Goal: Task Accomplishment & Management: Manage account settings

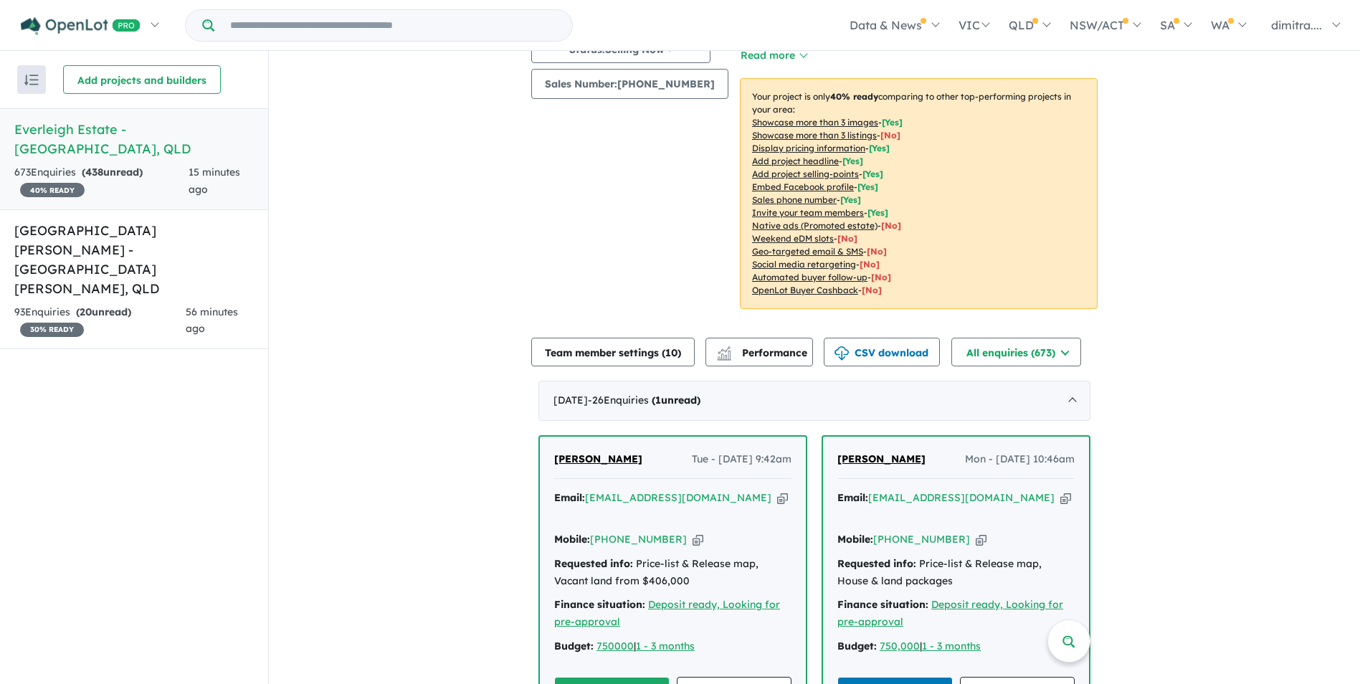
scroll to position [436, 0]
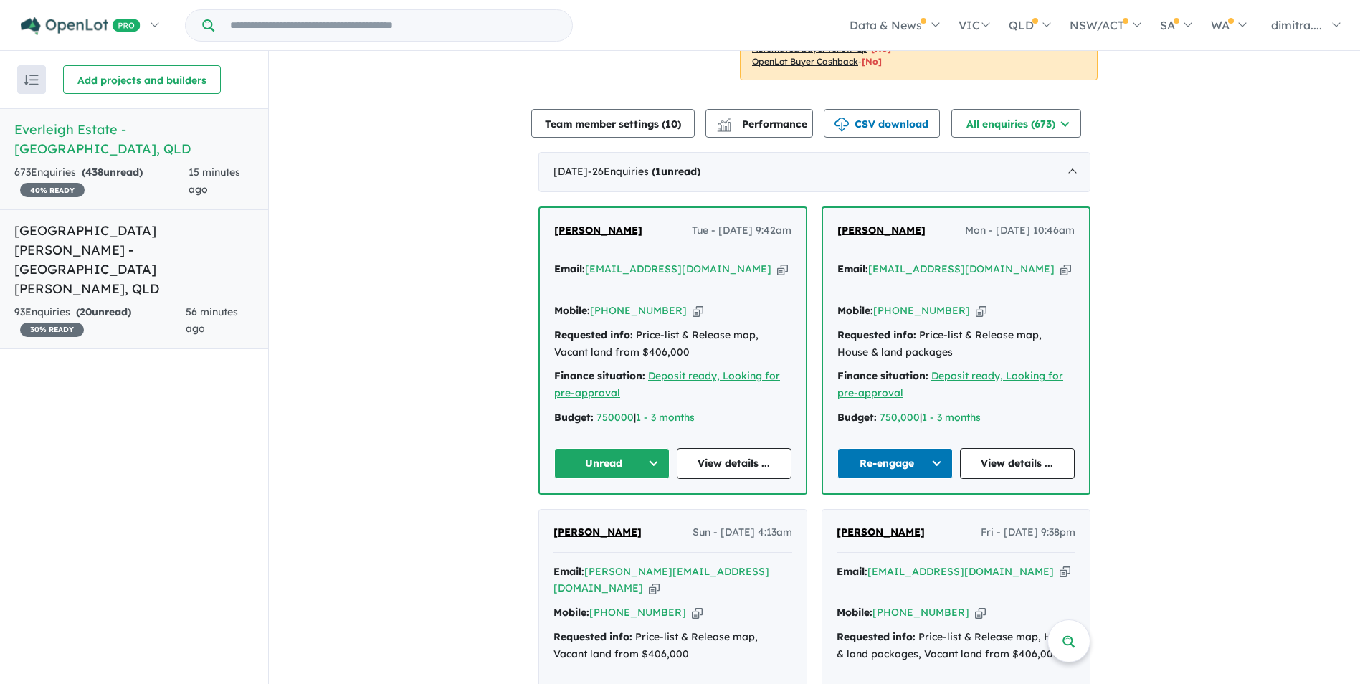
click at [153, 304] on div "93 Enquir ies ( 20 unread) 30 % READY" at bounding box center [99, 321] width 171 height 34
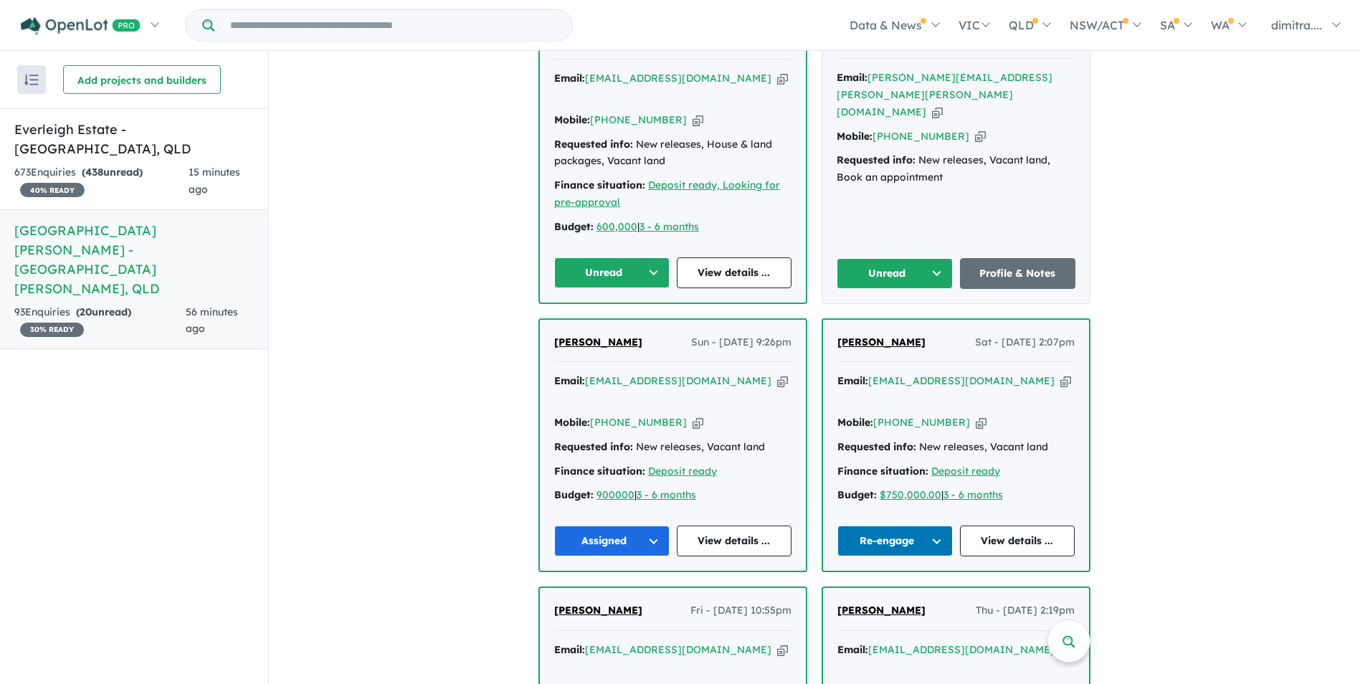
scroll to position [636, 0]
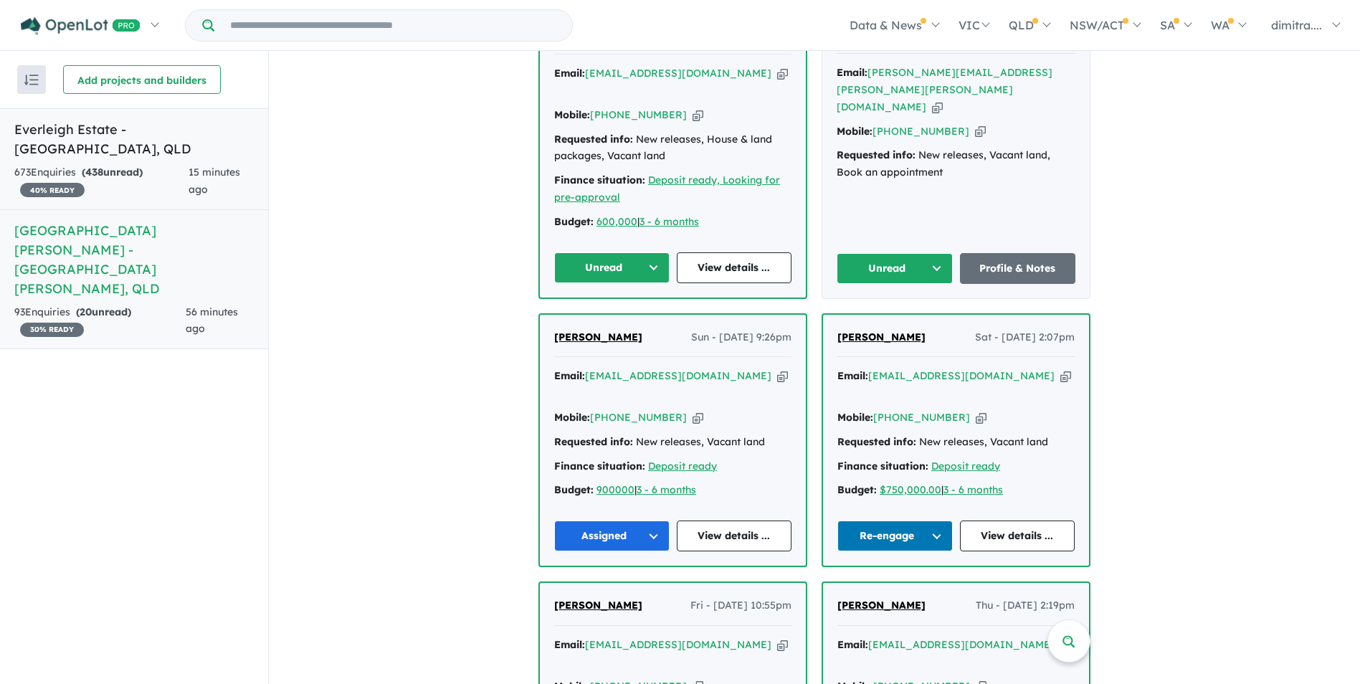
click at [170, 164] on div "673 Enquir ies ( 438 unread) 40 % READY" at bounding box center [101, 181] width 174 height 34
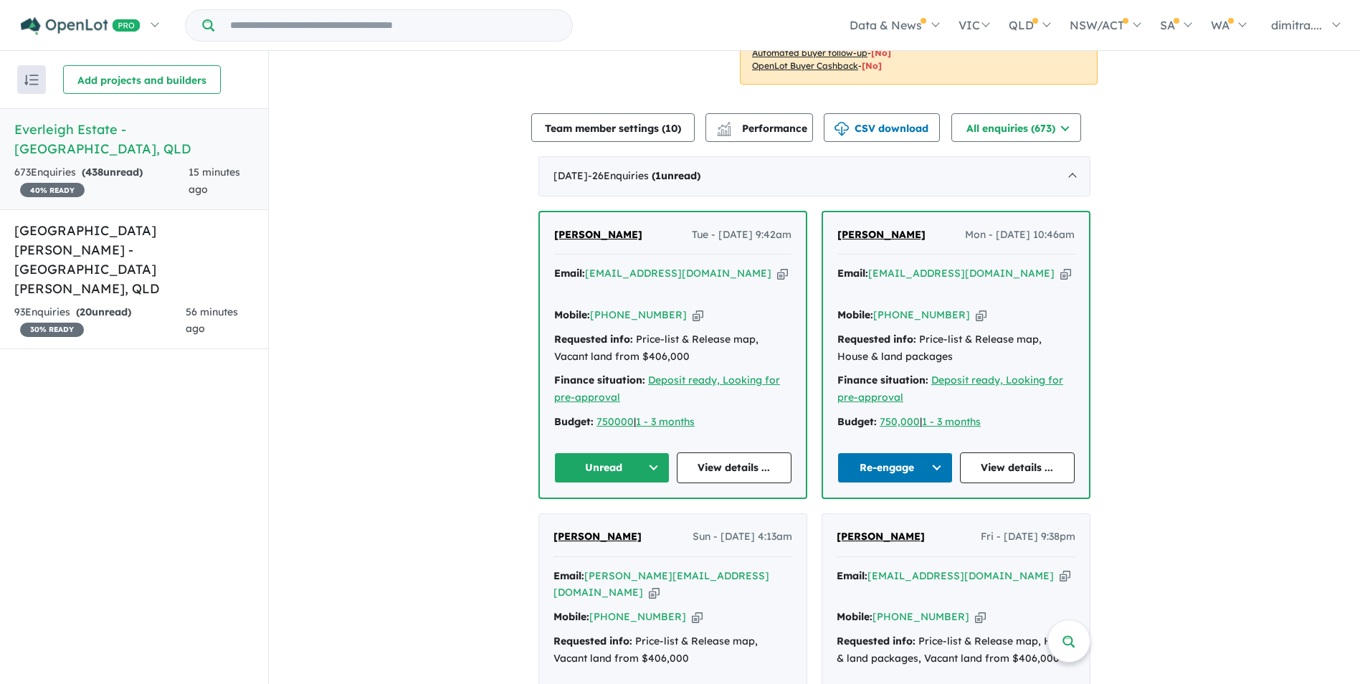
scroll to position [430, 0]
click at [712, 468] on div "Gina Sonboli Tue - 30/09/2025, 9:42am Email: ginasonboli@yahoo.com Copied! Mobi…" at bounding box center [673, 356] width 266 height 285
click at [710, 454] on link "View details ..." at bounding box center [734, 469] width 115 height 31
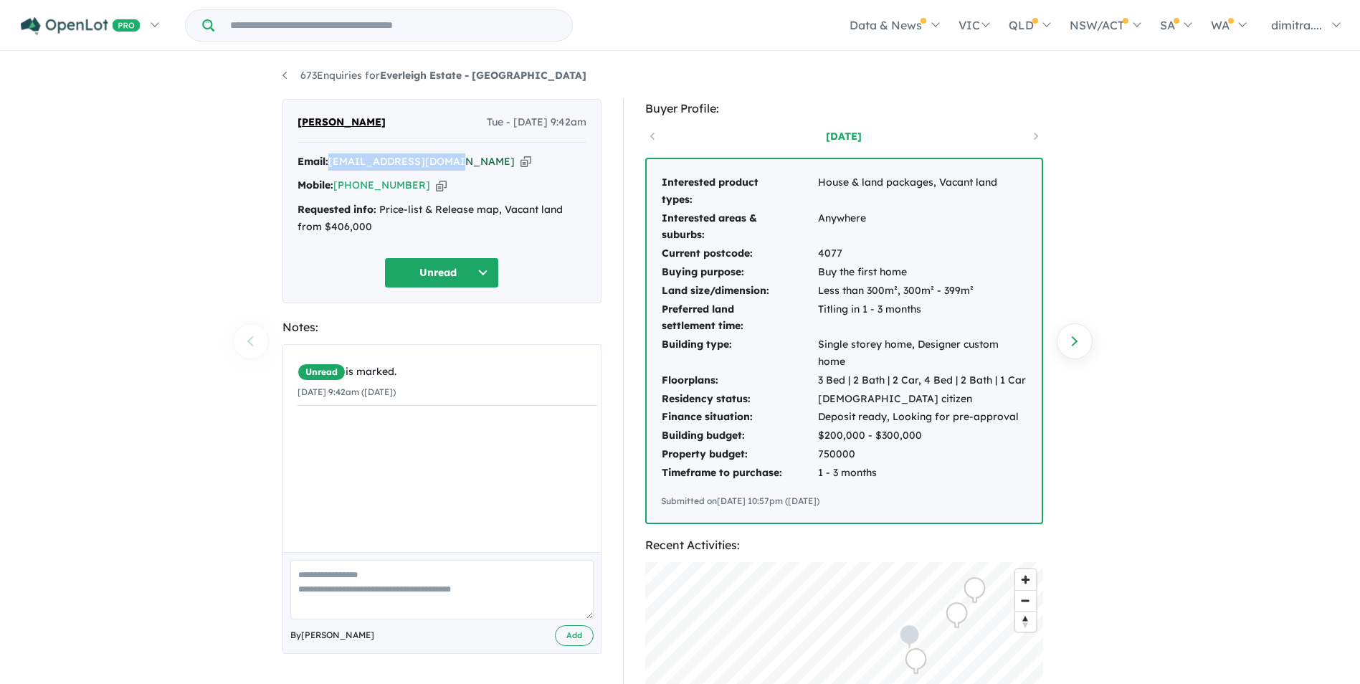
drag, startPoint x: 456, startPoint y: 161, endPoint x: 333, endPoint y: 163, distance: 122.6
click at [333, 163] on div "Email: [EMAIL_ADDRESS][DOMAIN_NAME] Copied!" at bounding box center [441, 161] width 289 height 17
drag, startPoint x: 333, startPoint y: 163, endPoint x: 356, endPoint y: 164, distance: 23.0
copy a%20Everleigh%20Estate%20-%20Greenbank"] "[EMAIL_ADDRESS][DOMAIN_NAME]"
drag, startPoint x: 416, startPoint y: 186, endPoint x: 333, endPoint y: 186, distance: 82.4
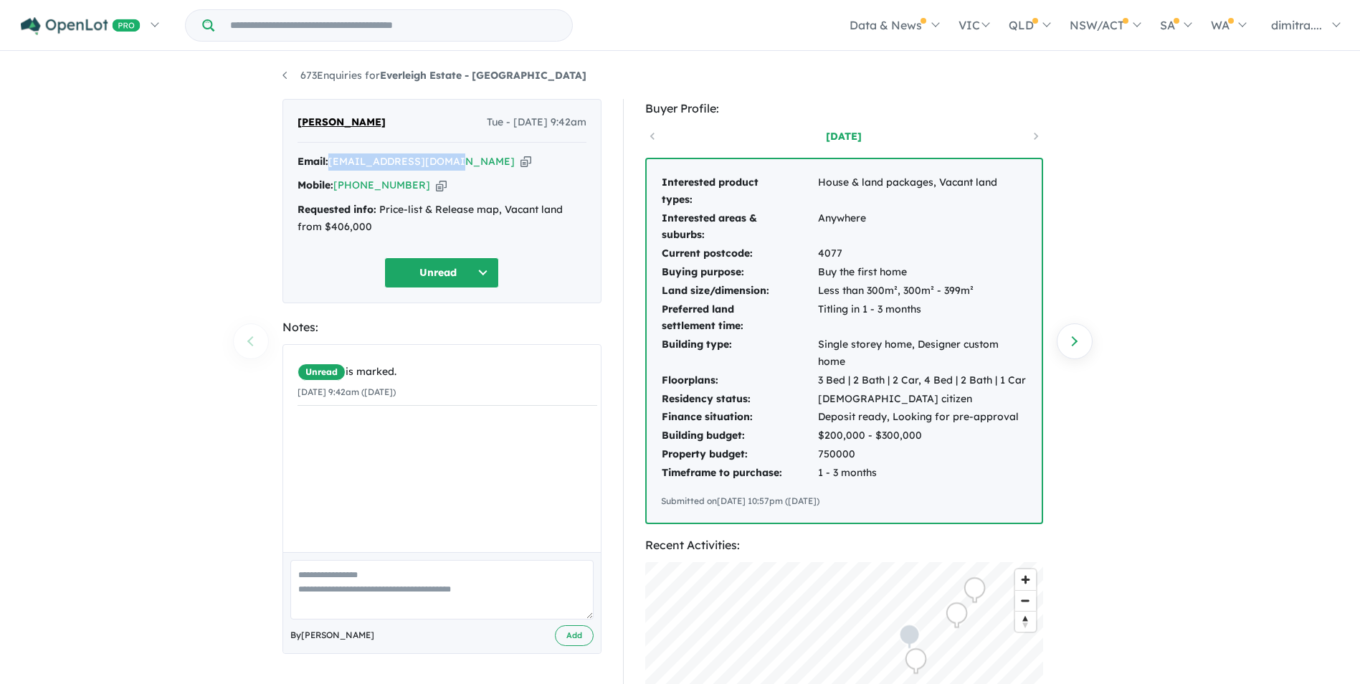
click at [333, 186] on div "Mobile: +61 406 633 081 Copied!" at bounding box center [441, 185] width 289 height 17
drag, startPoint x: 334, startPoint y: 186, endPoint x: 361, endPoint y: 183, distance: 27.3
copy div "[PHONE_NUMBER]"
drag, startPoint x: 363, startPoint y: 120, endPoint x: 293, endPoint y: 119, distance: 69.5
click at [293, 119] on div "Gina Sonboli Tue - 30/09/2025, 9:42am Email: ginasonboli@yahoo.com Copied! Mobi…" at bounding box center [441, 201] width 319 height 204
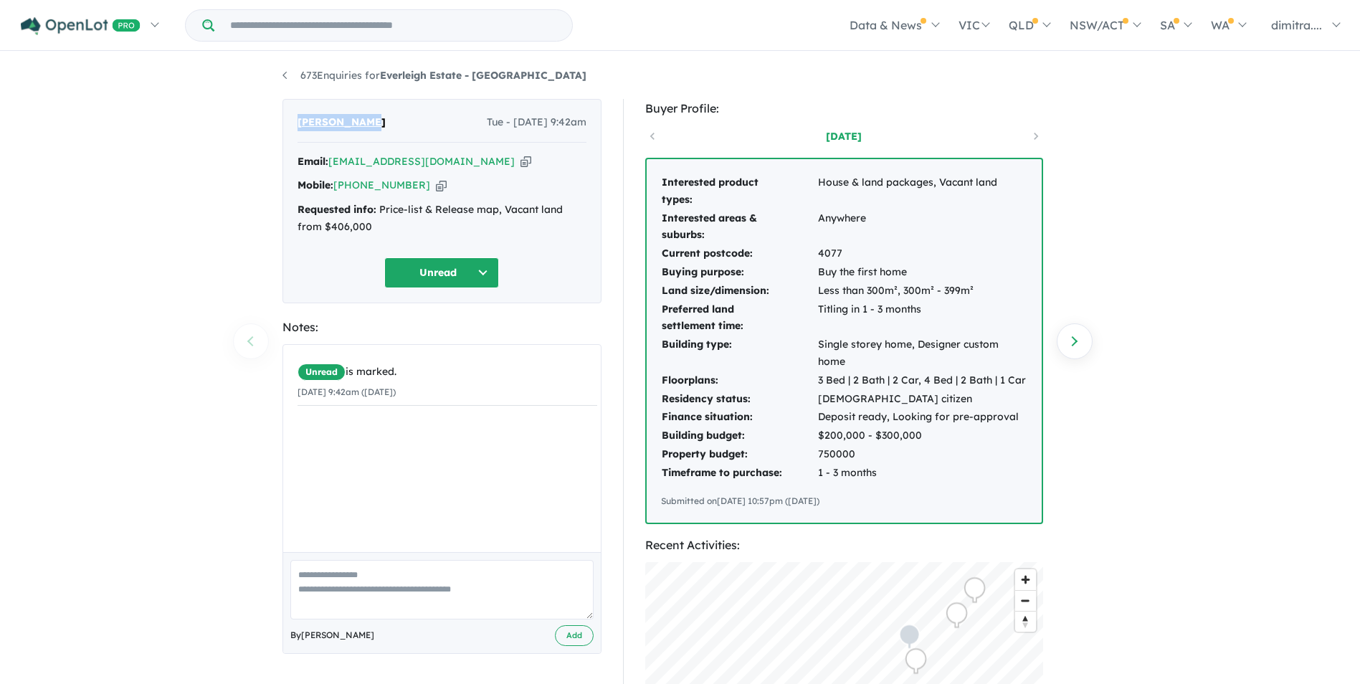
drag, startPoint x: 293, startPoint y: 119, endPoint x: 325, endPoint y: 120, distance: 31.5
copy span "[PERSON_NAME]"
click at [432, 282] on button "Unread" at bounding box center [441, 272] width 115 height 31
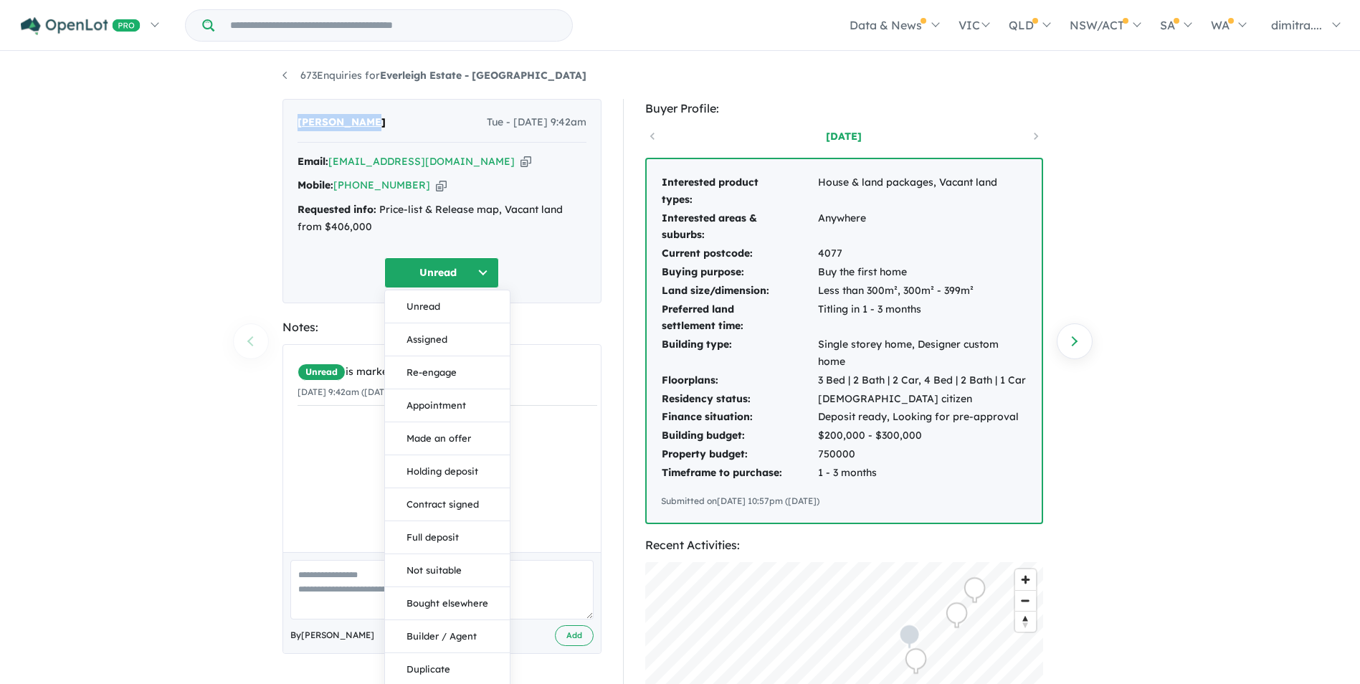
click at [446, 334] on button "Assigned" at bounding box center [447, 339] width 125 height 33
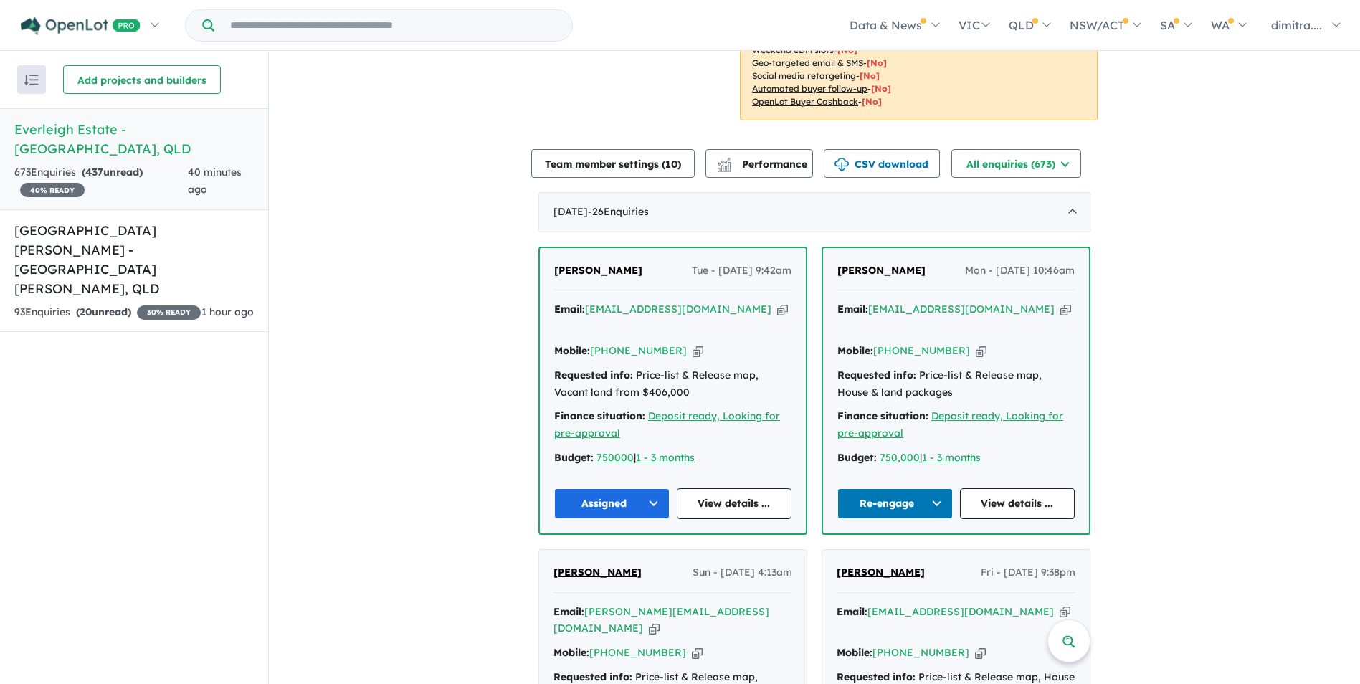
scroll to position [579, 0]
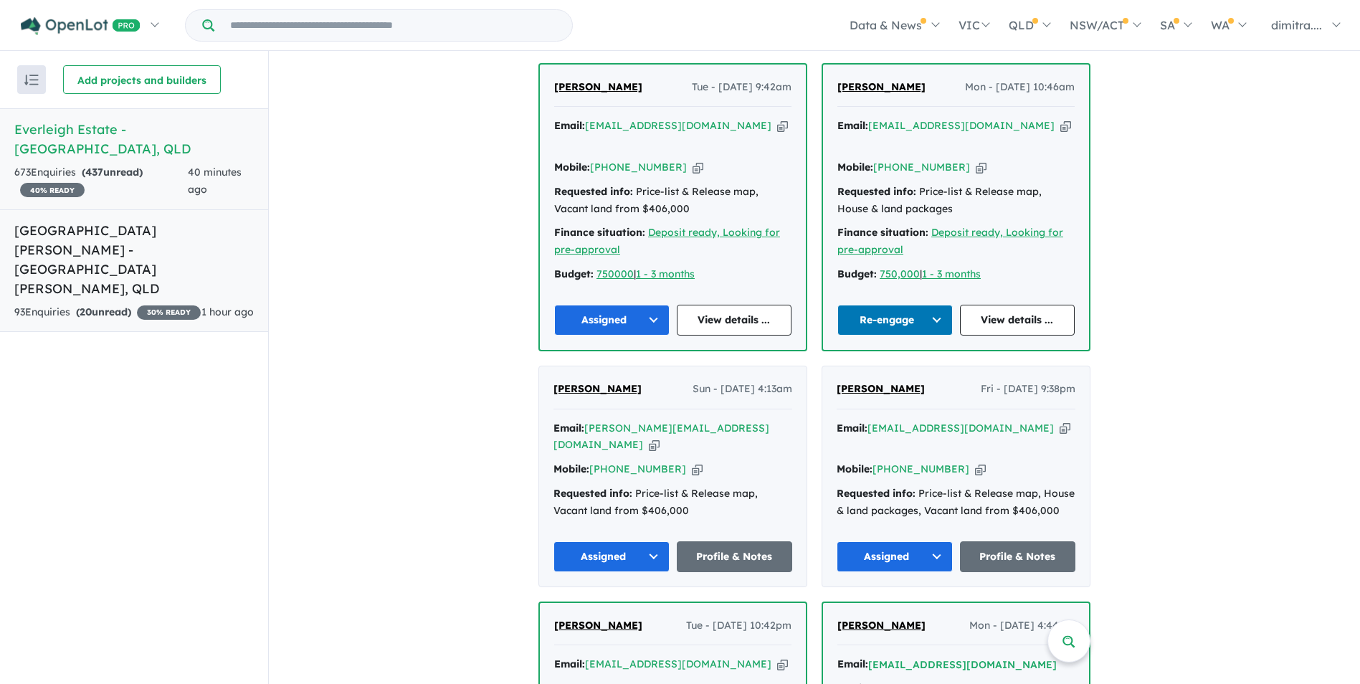
click at [150, 231] on h5 "Monarch Glen Estate - Monarch Glen , QLD" at bounding box center [133, 259] width 239 height 77
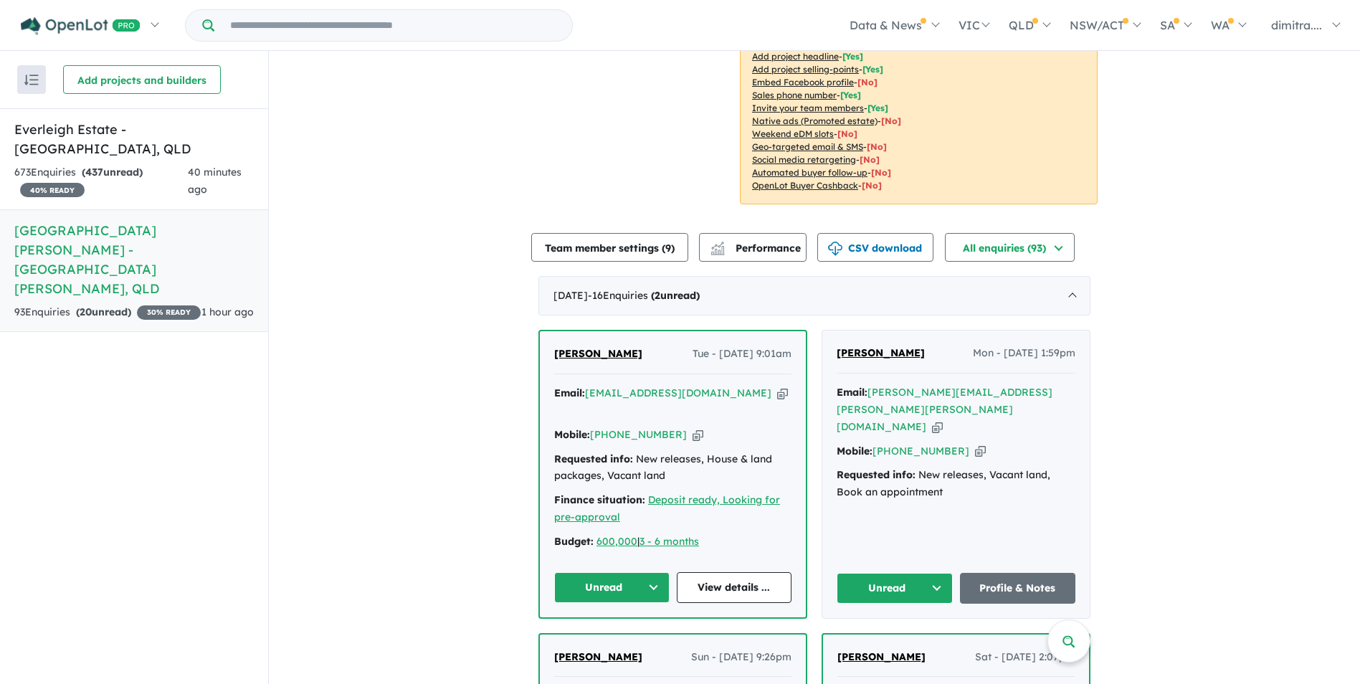
scroll to position [349, 0]
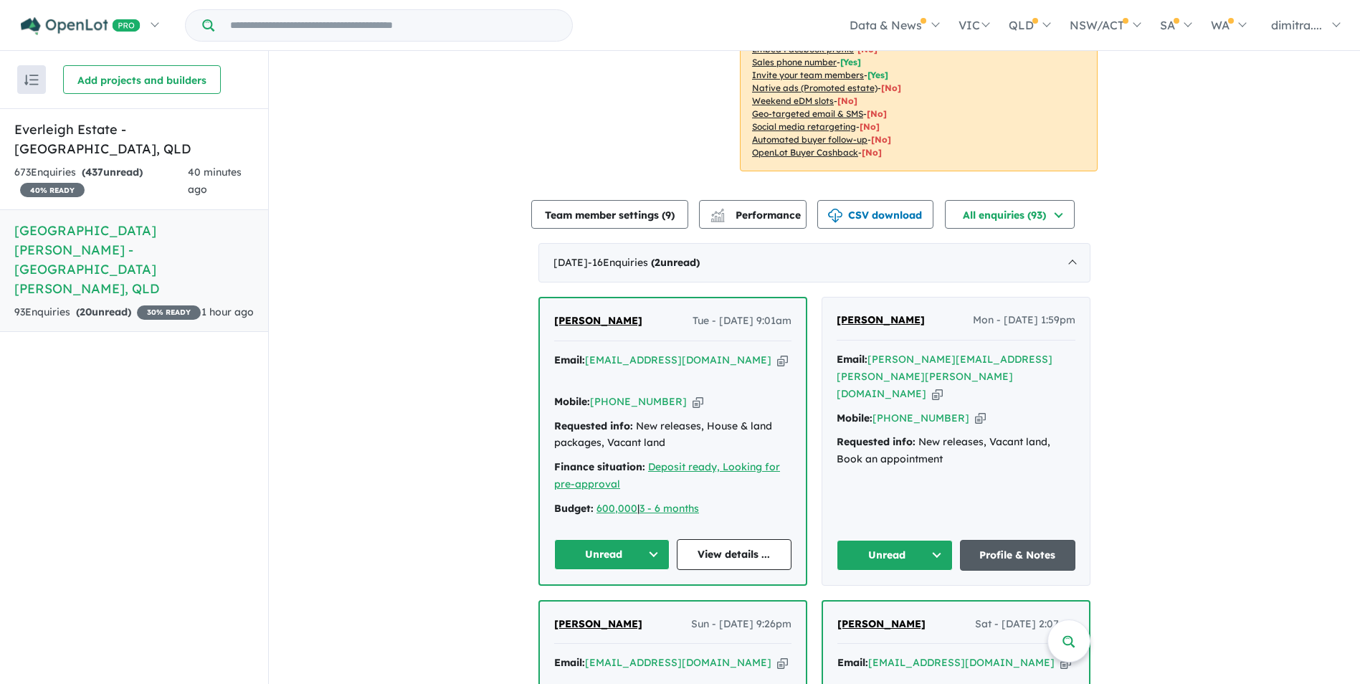
click at [1036, 540] on link "Profile & Notes" at bounding box center [1018, 555] width 116 height 31
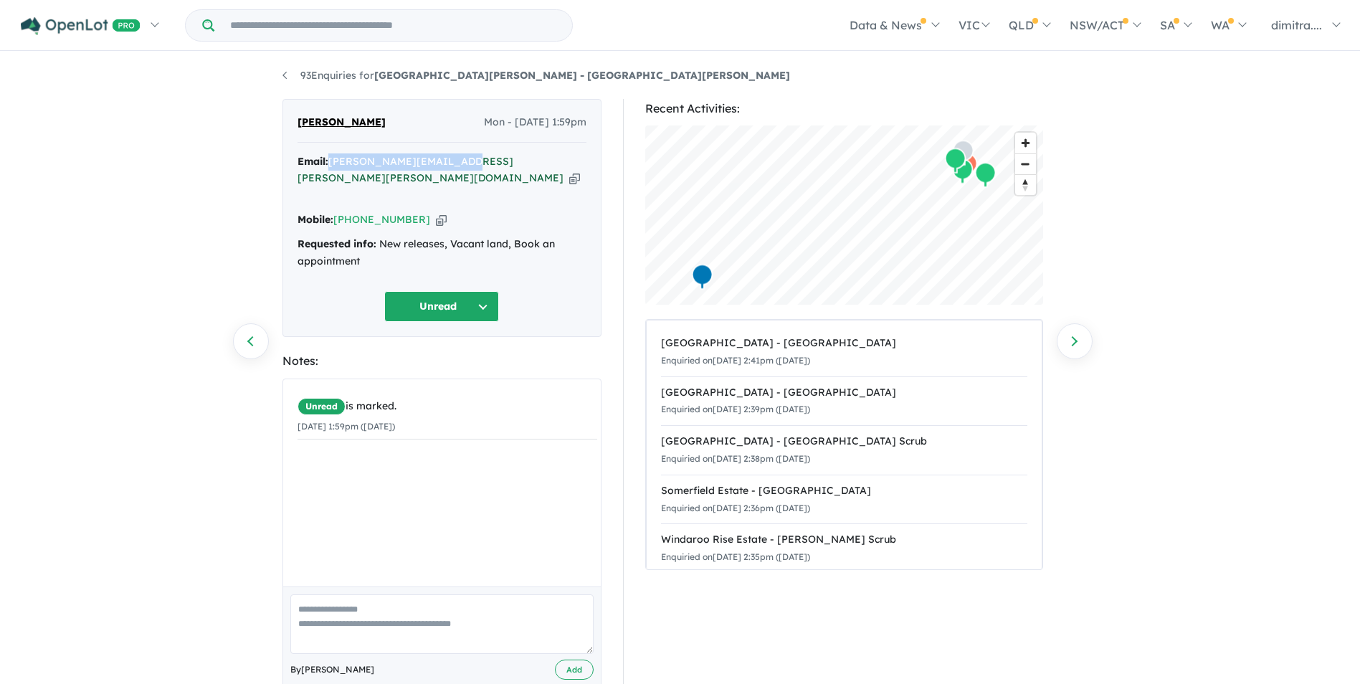
drag, startPoint x: 468, startPoint y: 161, endPoint x: 333, endPoint y: 157, distance: 135.5
click at [333, 157] on div "Email: ron.amos@simonds.com.au Copied!" at bounding box center [441, 178] width 289 height 51
drag, startPoint x: 333, startPoint y: 157, endPoint x: 363, endPoint y: 161, distance: 31.0
copy a%20Monarch%20Glen%20Estate%20-%20Monarch%20Glen"] "[PERSON_NAME][EMAIL_ADDRESS][PERSON_NAME][PERSON_NAME][DOMAIN_NAME]"
click at [431, 291] on button "Unread" at bounding box center [441, 306] width 115 height 31
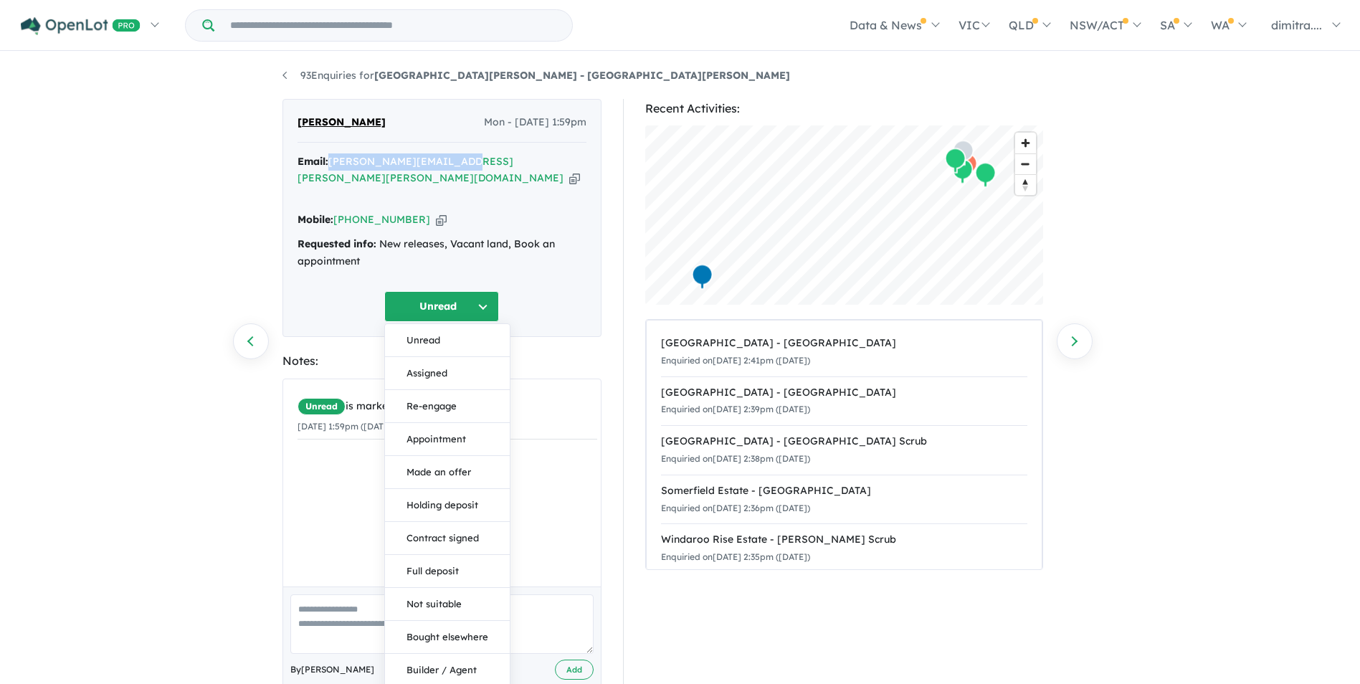
click at [444, 357] on button "Assigned" at bounding box center [447, 373] width 125 height 33
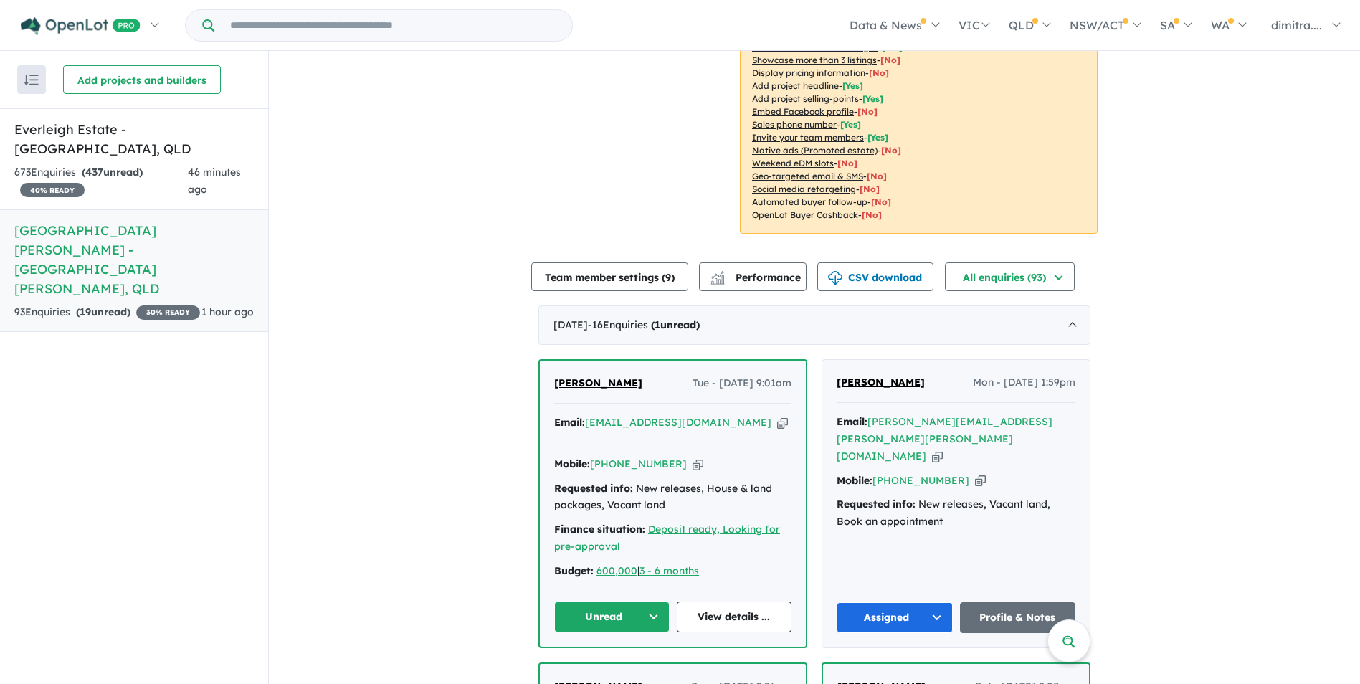
scroll to position [573, 0]
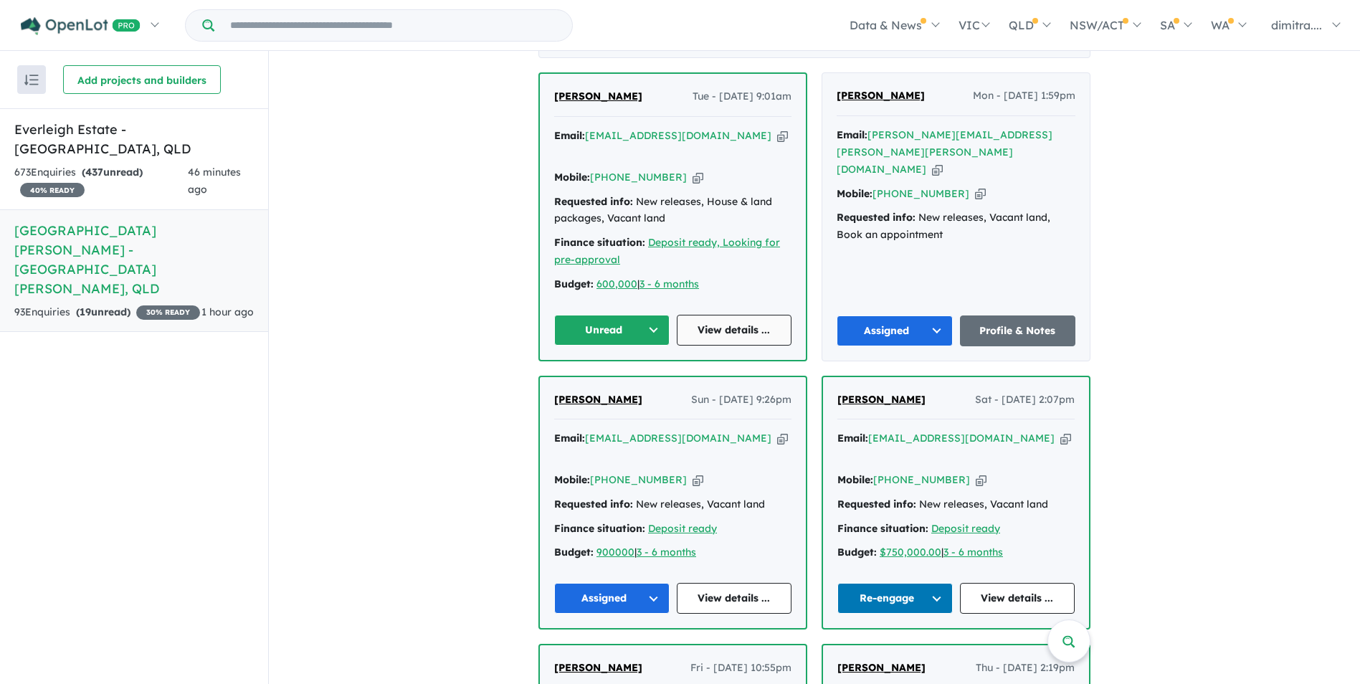
click at [720, 315] on link "View details ..." at bounding box center [734, 330] width 115 height 31
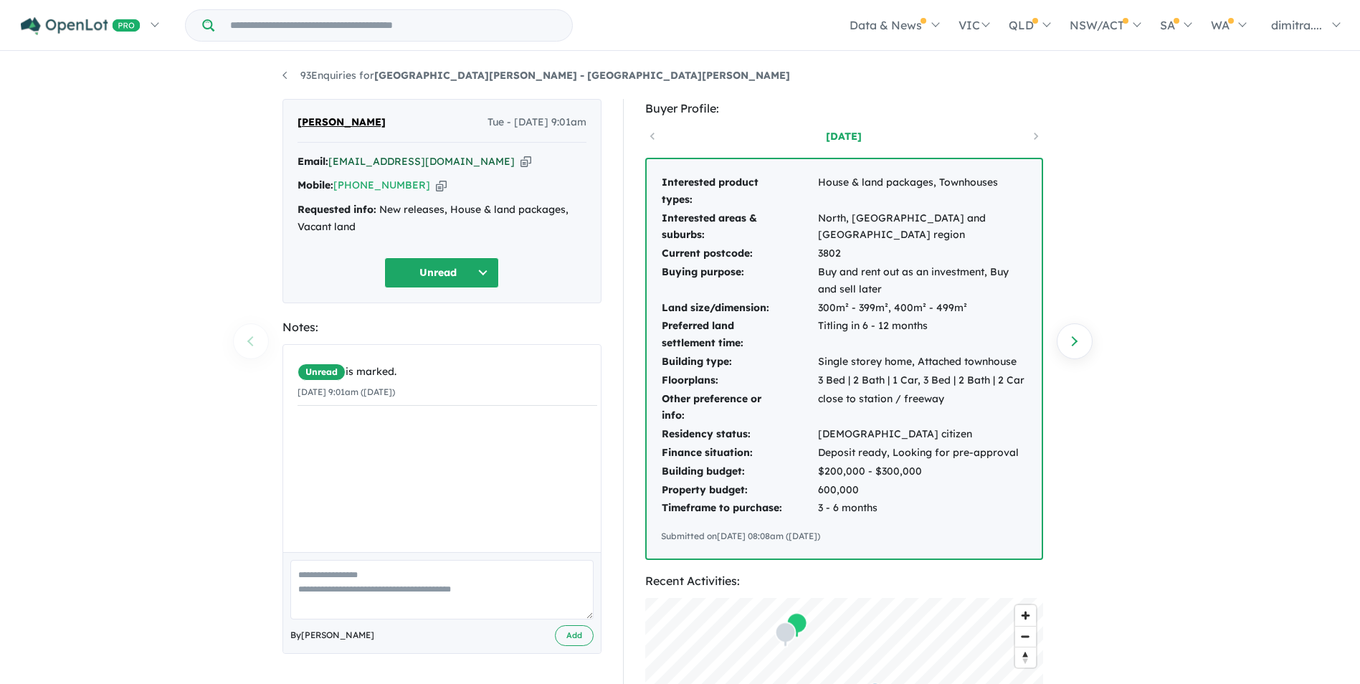
drag, startPoint x: 441, startPoint y: 161, endPoint x: 392, endPoint y: 161, distance: 48.7
click at [392, 161] on div "Email: [EMAIL_ADDRESS][DOMAIN_NAME] Copied!" at bounding box center [441, 161] width 289 height 17
drag, startPoint x: 436, startPoint y: 156, endPoint x: 333, endPoint y: 158, distance: 103.2
click at [333, 158] on div "Email: [EMAIL_ADDRESS][DOMAIN_NAME] Copied!" at bounding box center [441, 161] width 289 height 17
drag, startPoint x: 333, startPoint y: 158, endPoint x: 354, endPoint y: 159, distance: 21.5
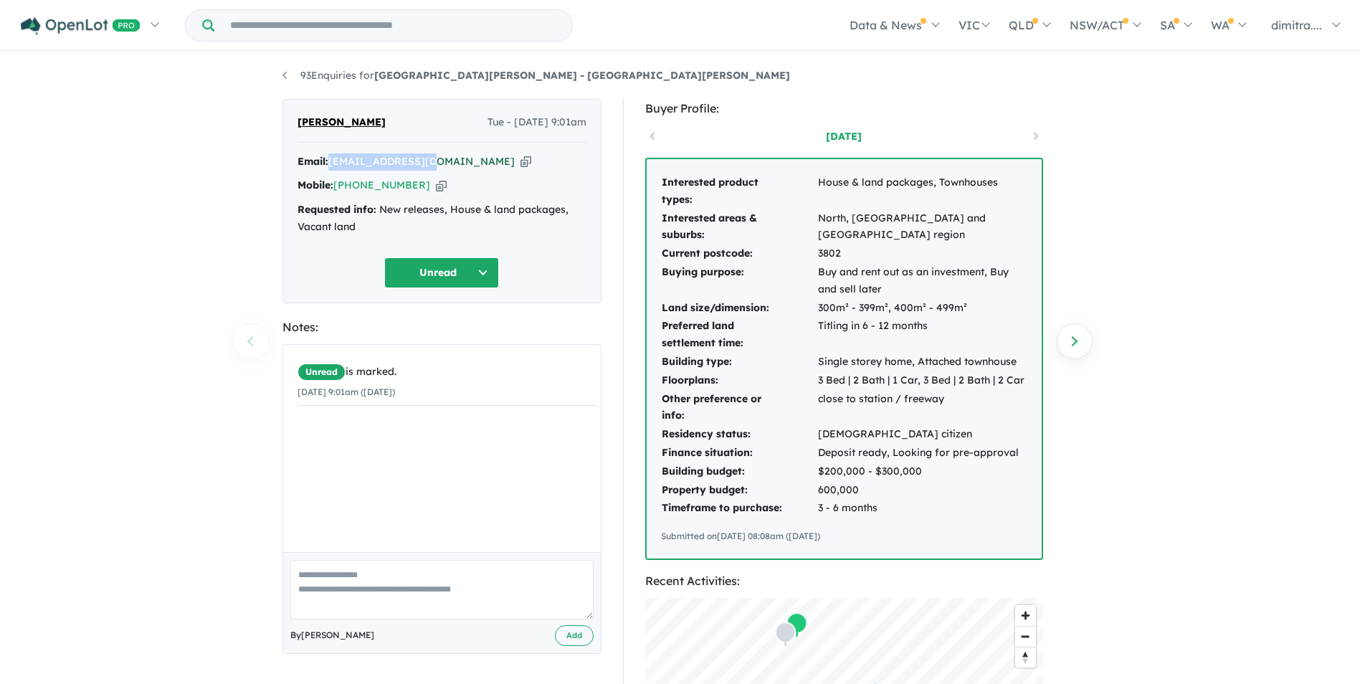
copy a%20Monarch%20Glen%20Estate%20-%20Monarch%20Glen"] "[EMAIL_ADDRESS][DOMAIN_NAME]"
drag, startPoint x: 409, startPoint y: 183, endPoint x: 338, endPoint y: 181, distance: 71.7
click at [338, 181] on div "Mobile: +61 468 604 885 Copied!" at bounding box center [441, 185] width 289 height 17
drag, startPoint x: 338, startPoint y: 181, endPoint x: 349, endPoint y: 183, distance: 11.6
copy link "[PHONE_NUMBER]"
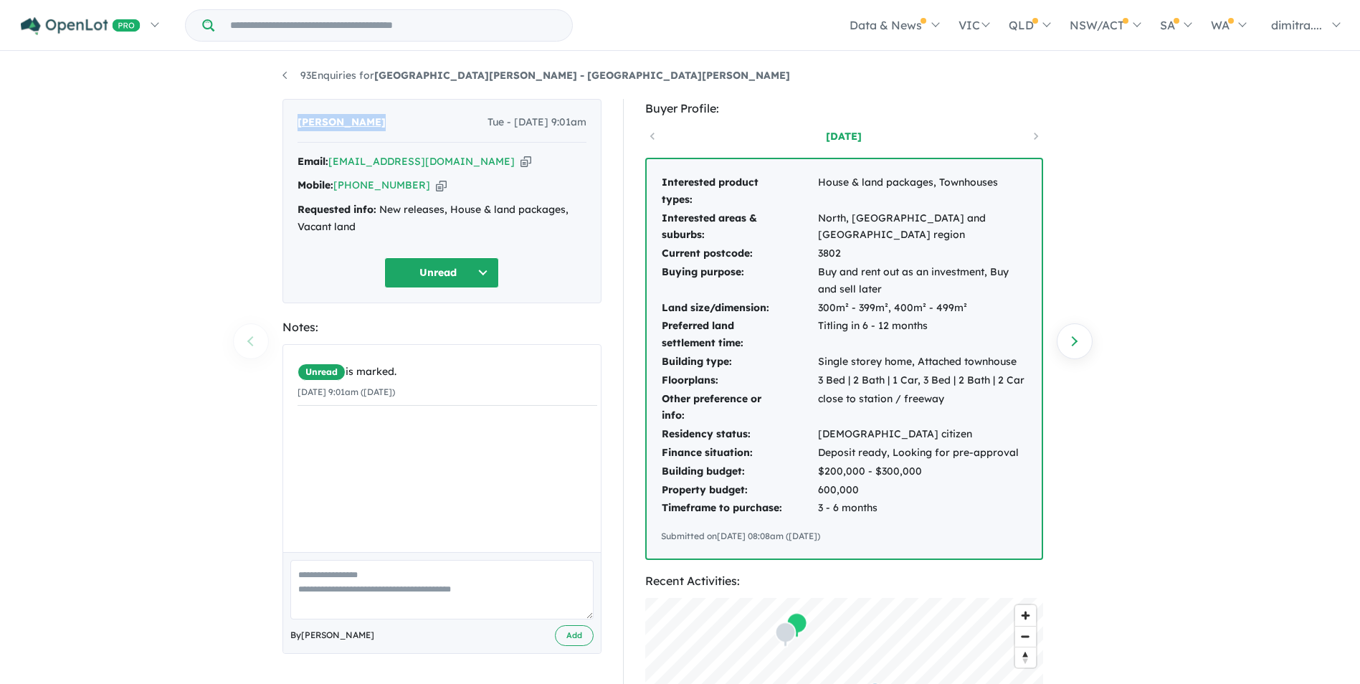
drag, startPoint x: 373, startPoint y: 123, endPoint x: 297, endPoint y: 125, distance: 76.7
click at [297, 125] on div "Senaka Perera Tue - 30/09/2025, 9:01am" at bounding box center [441, 128] width 289 height 29
drag, startPoint x: 297, startPoint y: 125, endPoint x: 318, endPoint y: 123, distance: 21.6
copy span "[PERSON_NAME]"
click at [436, 272] on button "Unread" at bounding box center [441, 272] width 115 height 31
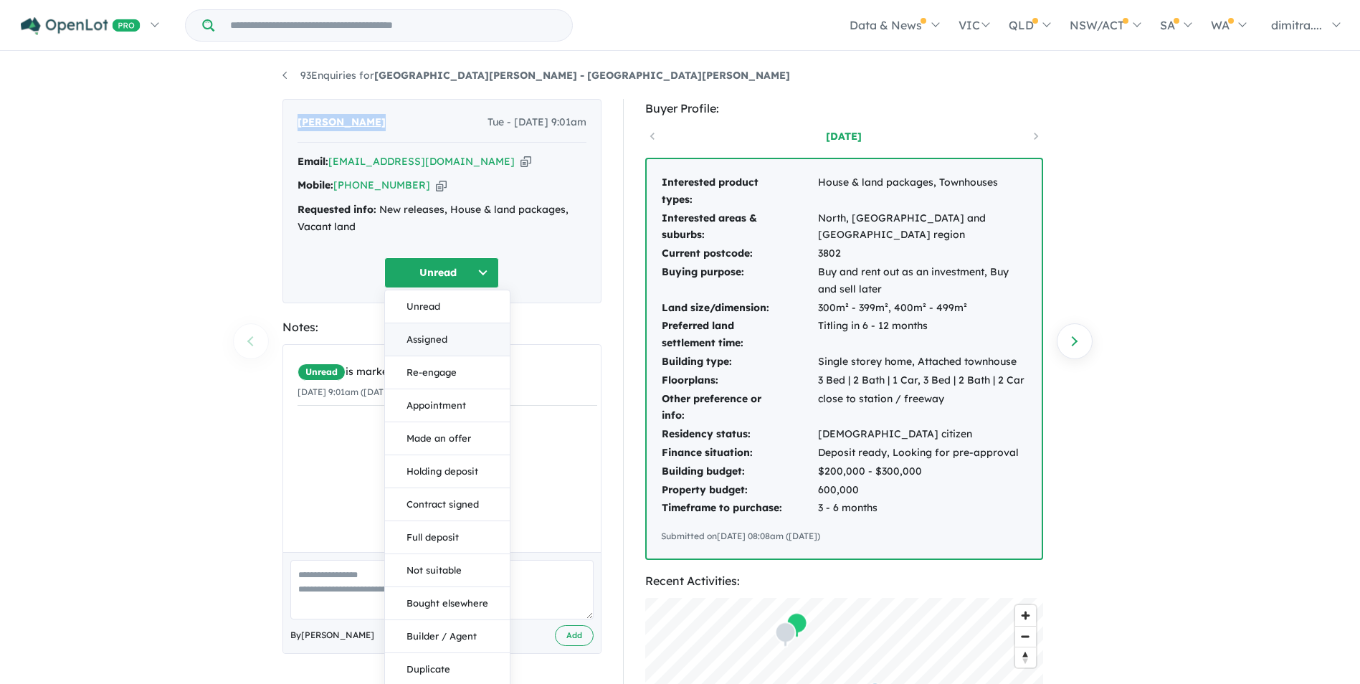
click at [452, 338] on button "Assigned" at bounding box center [447, 339] width 125 height 33
